Goal: Transaction & Acquisition: Purchase product/service

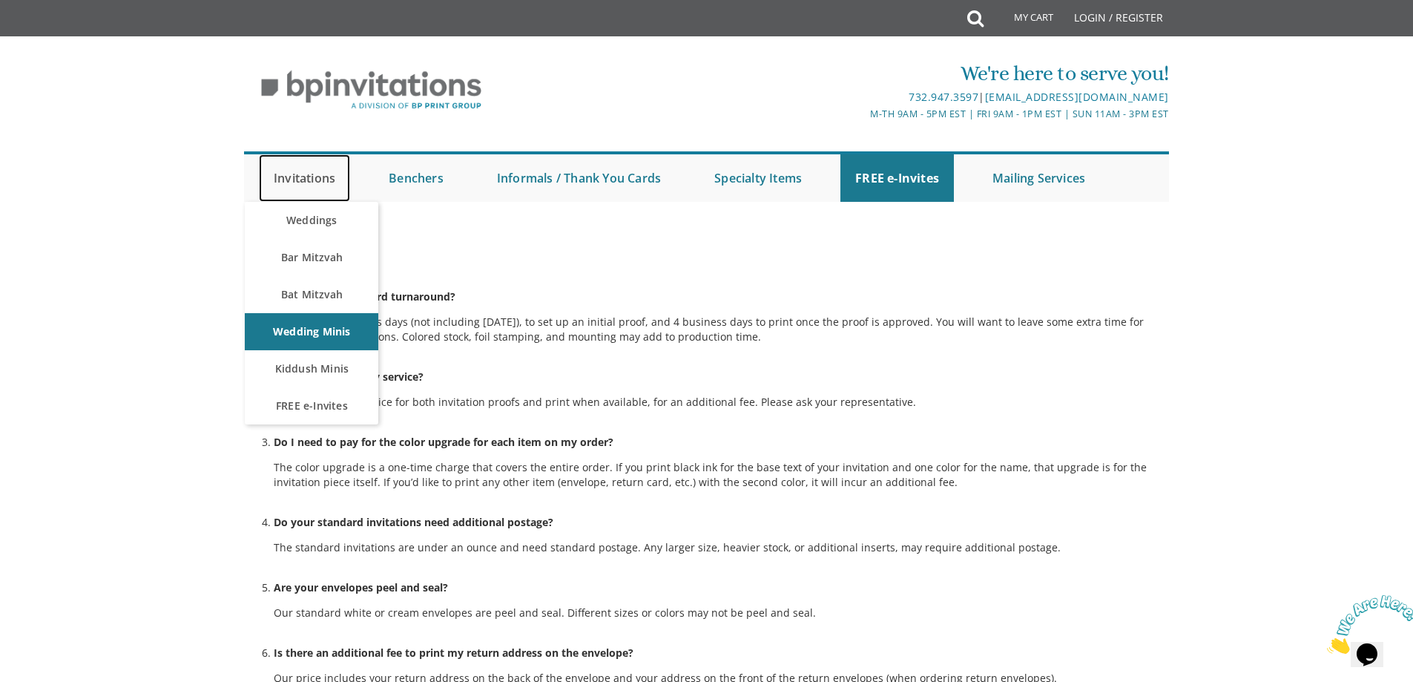
click at [314, 186] on link "Invitations" at bounding box center [304, 177] width 91 height 47
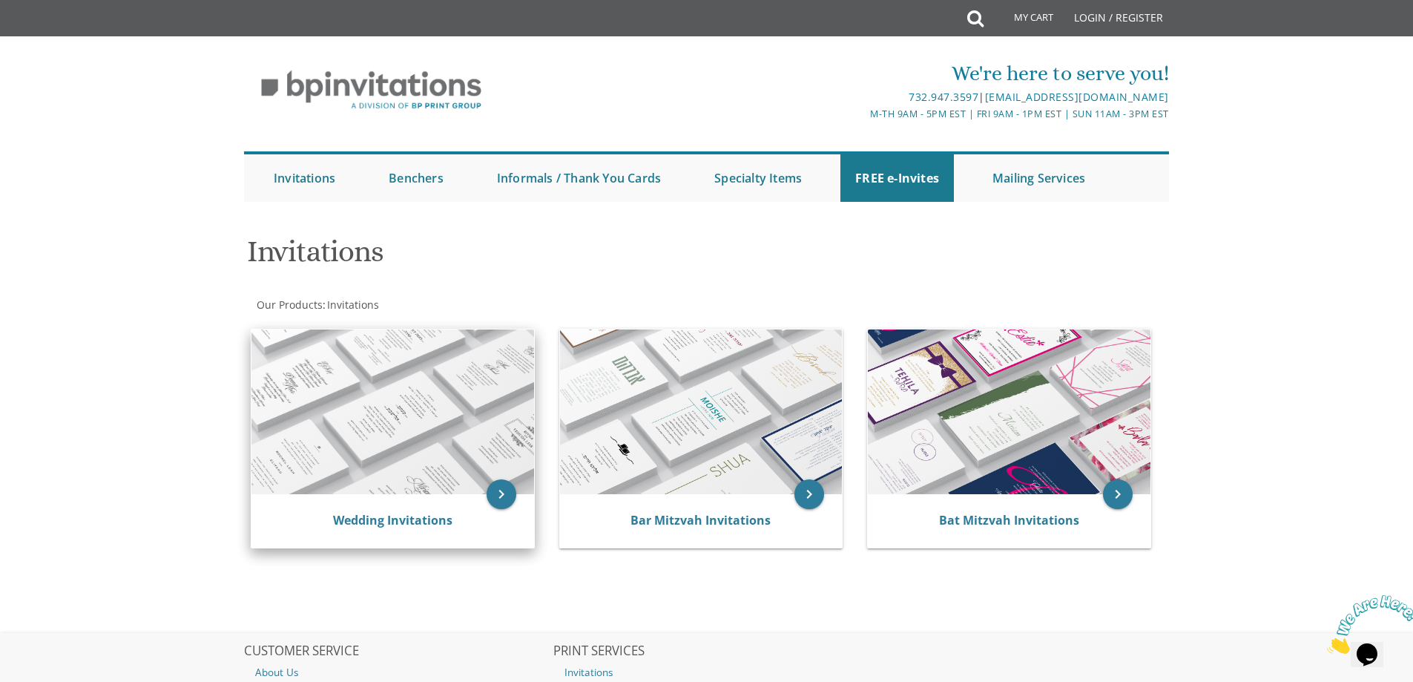
click at [490, 457] on img at bounding box center [392, 411] width 283 height 165
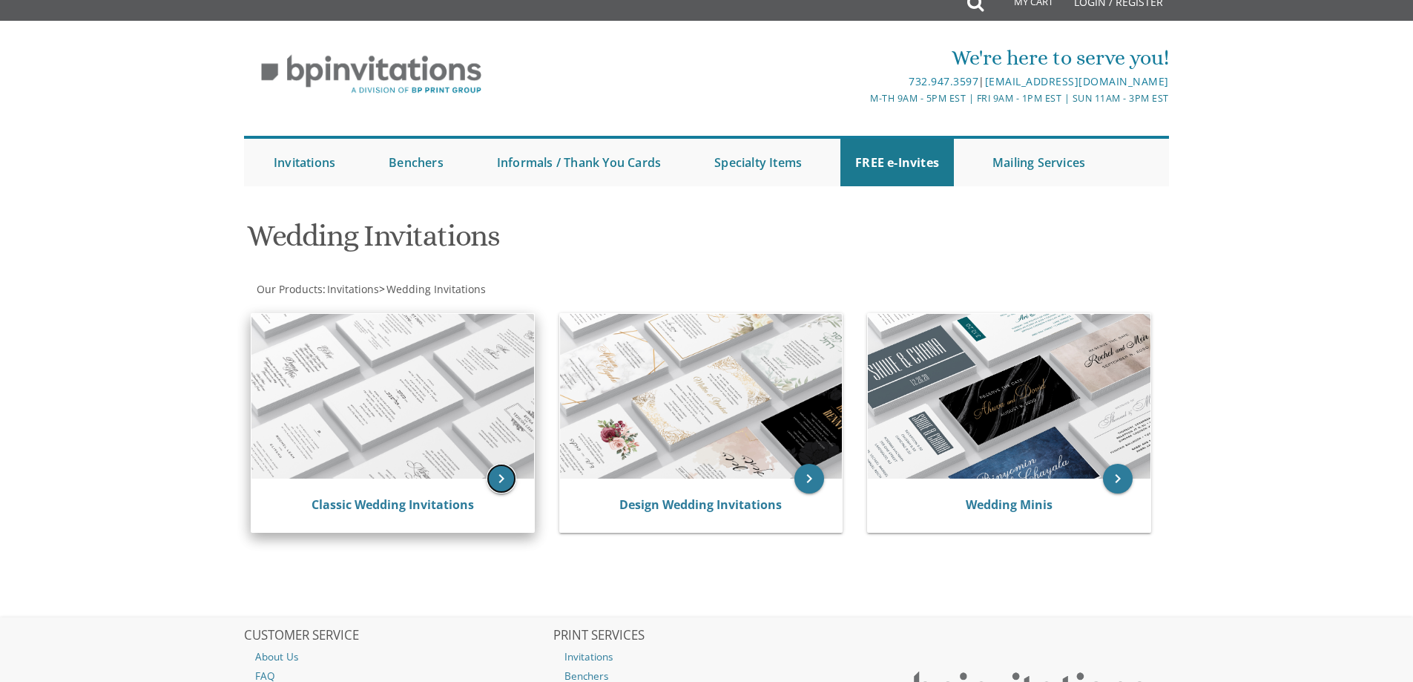
click at [496, 483] on icon "keyboard_arrow_right" at bounding box center [502, 479] width 30 height 30
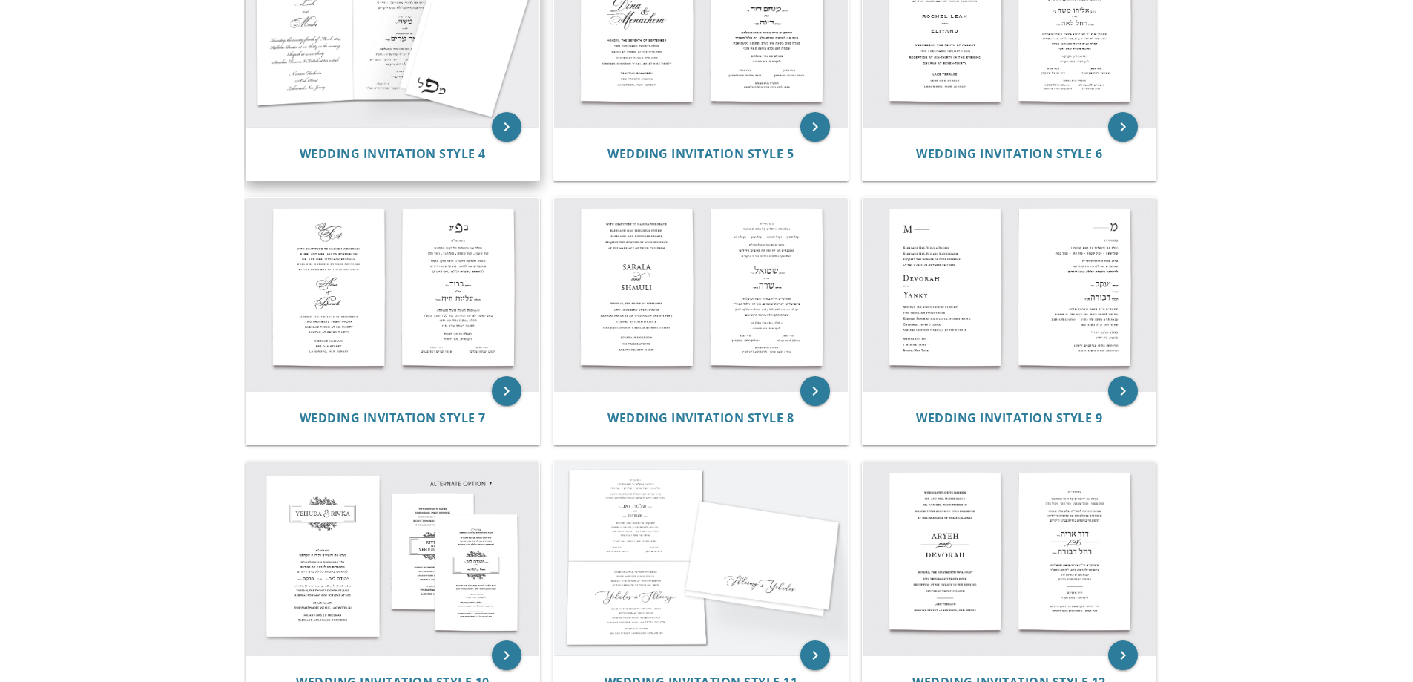
scroll to position [742, 0]
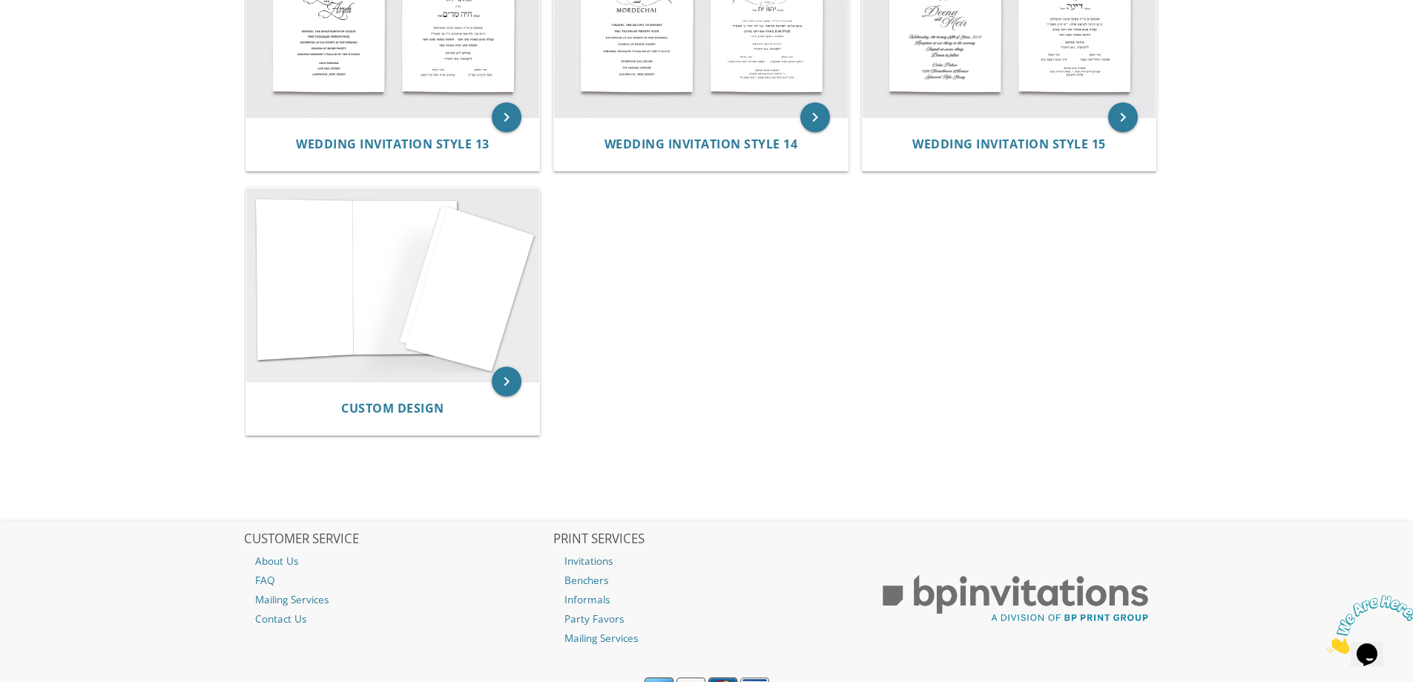
scroll to position [1539, 0]
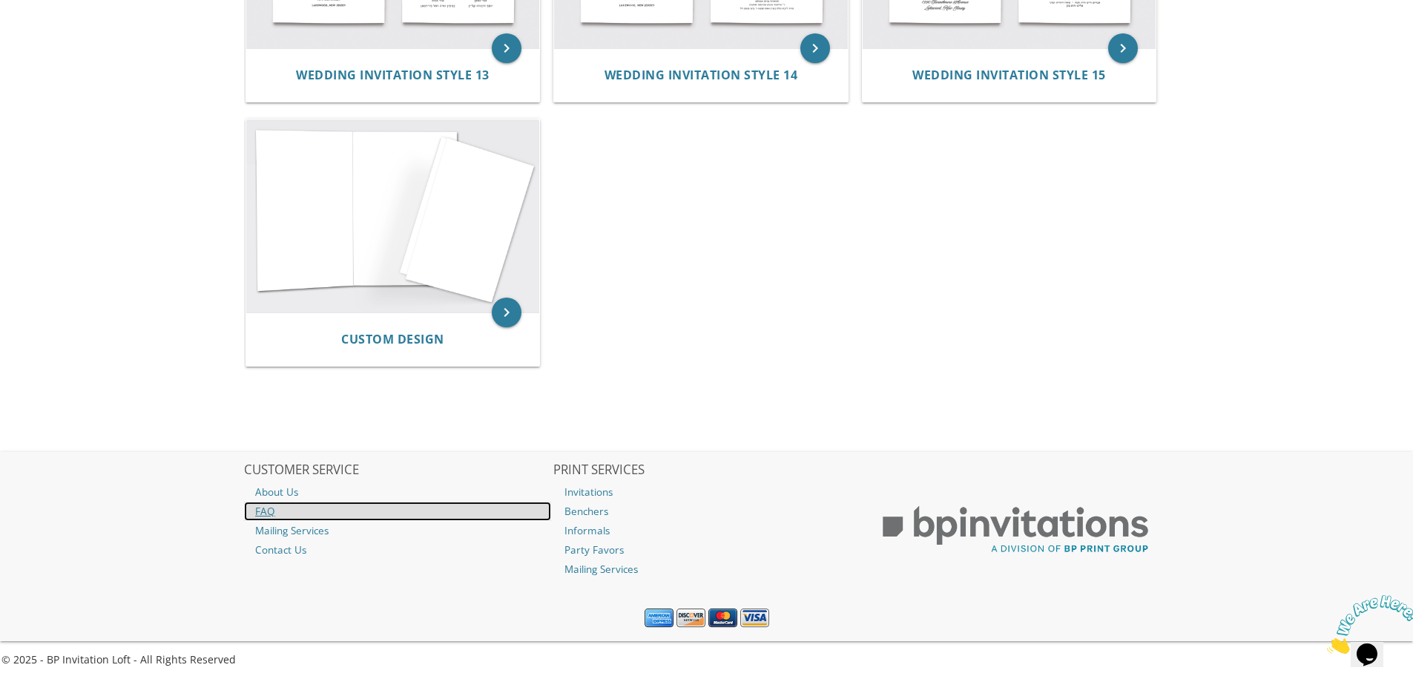
click at [272, 508] on link "FAQ" at bounding box center [397, 510] width 307 height 19
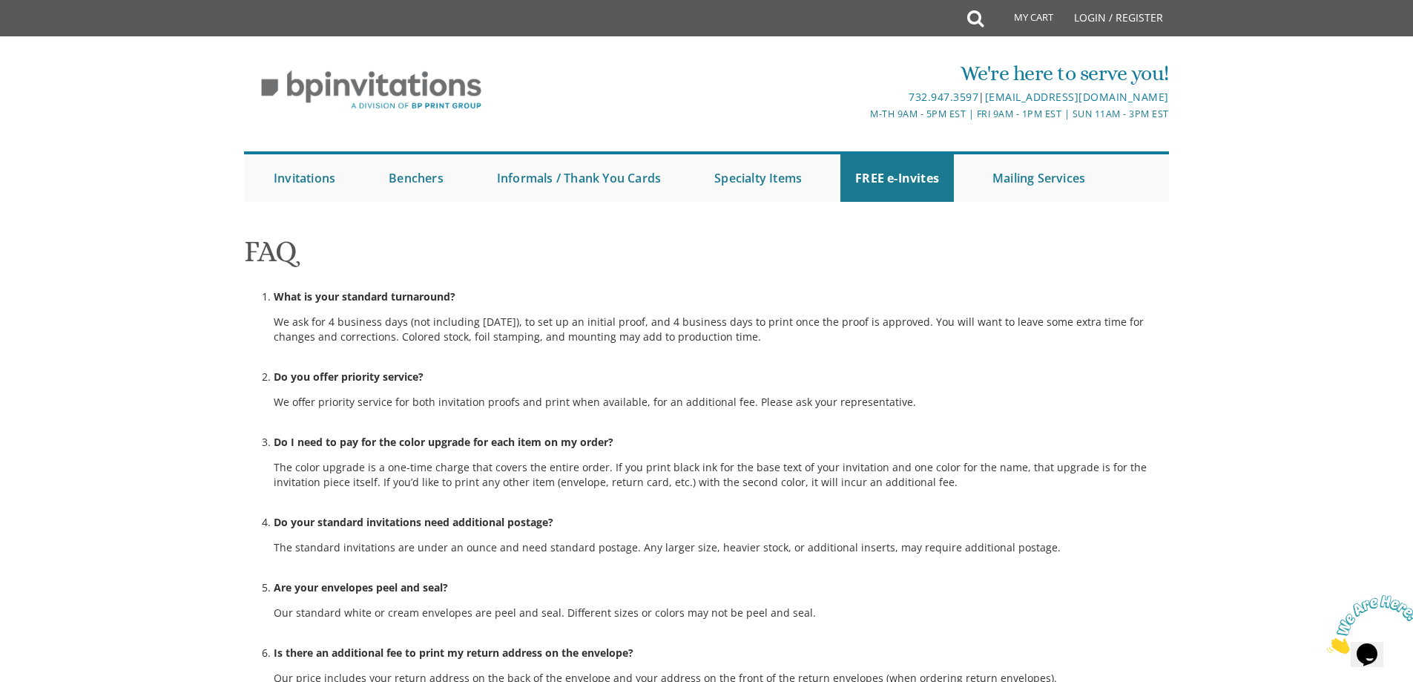
scroll to position [913, 0]
